Goal: Information Seeking & Learning: Check status

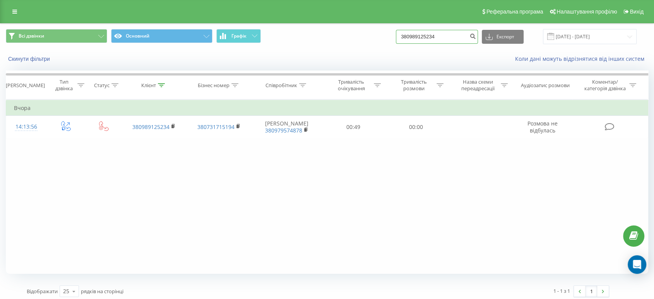
drag, startPoint x: 450, startPoint y: 39, endPoint x: 378, endPoint y: 38, distance: 71.6
click at [378, 38] on div "Всі дзвінки Основний Графік 380989125234 Експорт .csv .xls .xlsx 19.06.2025 - 1…" at bounding box center [327, 36] width 643 height 15
paste input "3195620"
type input "380983195620"
click at [476, 35] on icon "submit" at bounding box center [473, 35] width 7 height 5
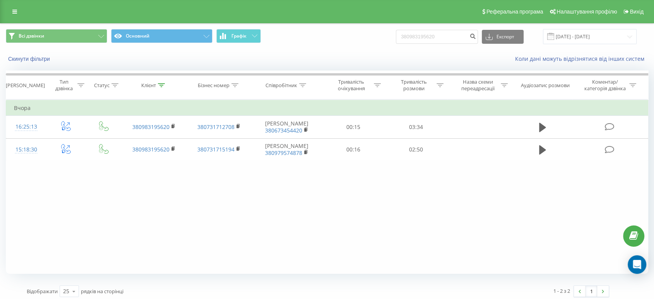
drag, startPoint x: 65, startPoint y: 194, endPoint x: 87, endPoint y: 187, distance: 22.7
click at [65, 194] on div "Фільтрувати за умовою Дорівнює Введіть значення Скасувати OK Фільтрувати за умо…" at bounding box center [327, 187] width 643 height 174
